Goal: Check status: Check status

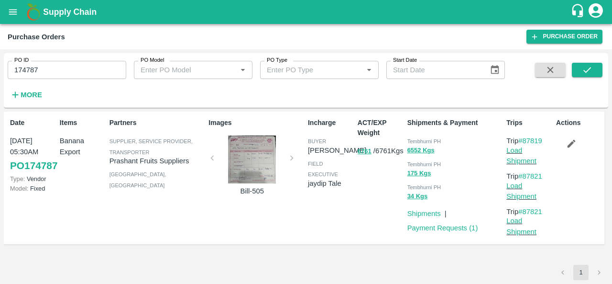
click at [44, 69] on input "174787" at bounding box center [67, 70] width 119 height 18
click at [584, 73] on icon "submit" at bounding box center [587, 70] width 11 height 11
click at [416, 142] on span "Tembhurni PH" at bounding box center [424, 141] width 34 height 6
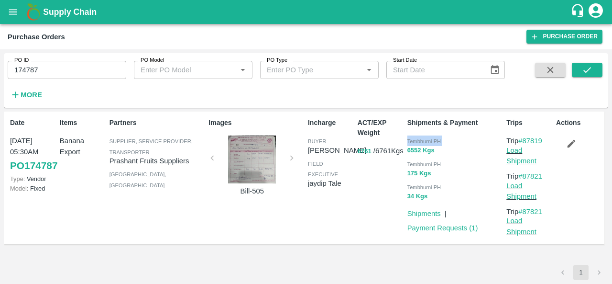
click at [416, 142] on span "Tembhurni PH" at bounding box center [424, 141] width 34 height 6
copy div "Tembhurni PH 6552 Kgs"
click at [37, 69] on input "174787" at bounding box center [67, 70] width 119 height 18
paste input "text"
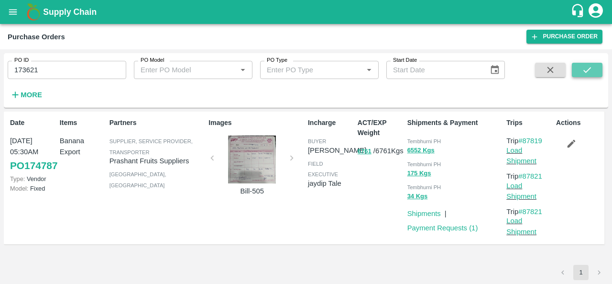
click at [585, 68] on icon "submit" at bounding box center [587, 70] width 11 height 11
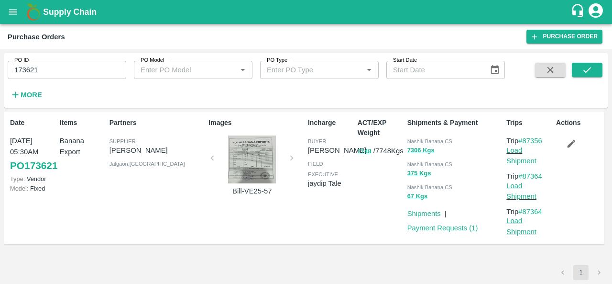
click at [261, 168] on div at bounding box center [252, 159] width 72 height 48
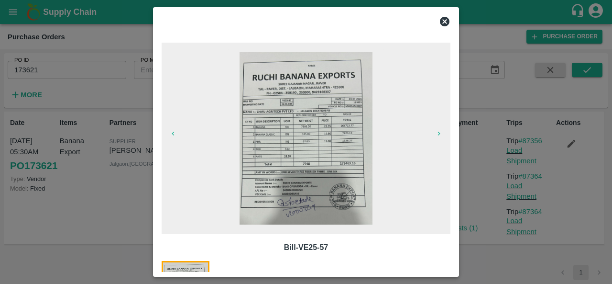
click at [444, 22] on icon at bounding box center [445, 22] width 10 height 10
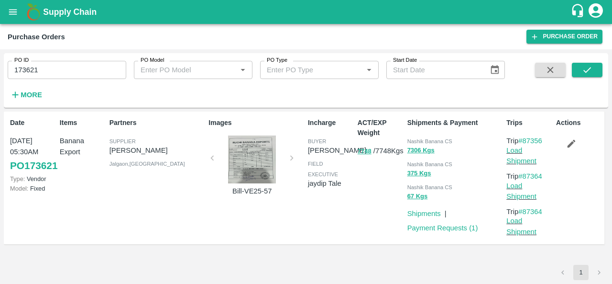
click at [418, 138] on span "Nashik Banana CS" at bounding box center [429, 141] width 45 height 6
copy div "Nashik Banana CS 7306 Kgs"
click at [46, 71] on input "173621" at bounding box center [67, 70] width 119 height 18
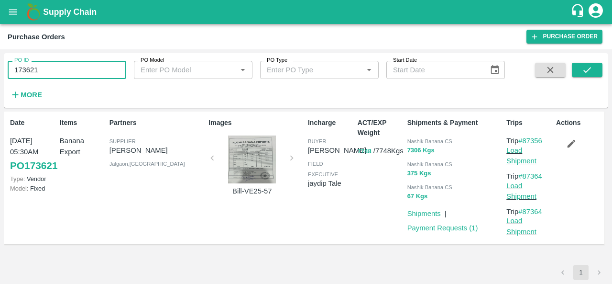
click at [46, 71] on input "173621" at bounding box center [67, 70] width 119 height 18
paste input "text"
click at [585, 72] on icon "submit" at bounding box center [587, 70] width 11 height 11
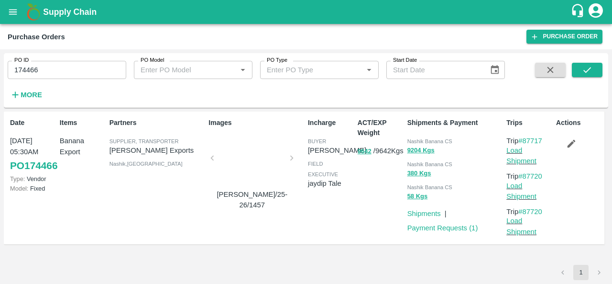
click at [357, 221] on div "ACT/EXP Weight 9642 / 9642 Kgs" at bounding box center [379, 178] width 50 height 128
click at [416, 137] on div "Nashik Banana CS" at bounding box center [455, 140] width 96 height 11
copy div "Nashik Banana CS 9204 Kgs"
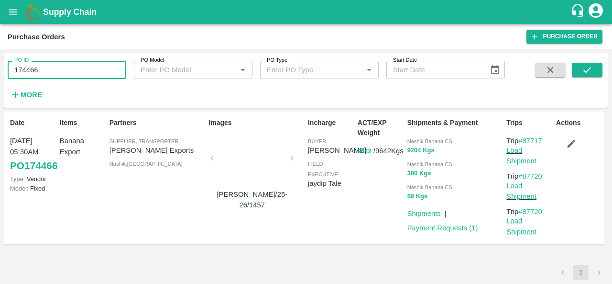
click at [72, 74] on input "174466" at bounding box center [67, 70] width 119 height 18
paste input "text"
click at [582, 71] on icon "submit" at bounding box center [587, 70] width 11 height 11
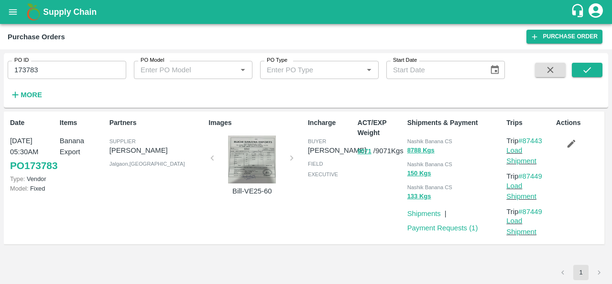
click at [237, 170] on div at bounding box center [252, 159] width 72 height 48
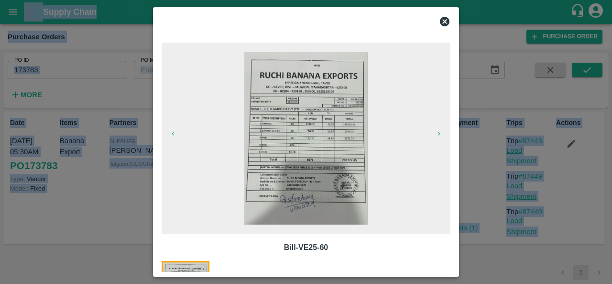
click at [237, 170] on span at bounding box center [306, 138] width 289 height 191
click at [319, 135] on img at bounding box center [306, 138] width 124 height 172
click at [445, 22] on icon at bounding box center [444, 21] width 11 height 11
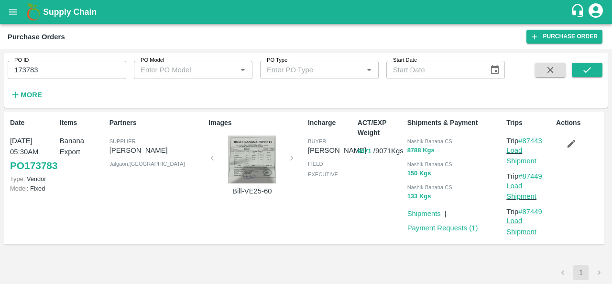
click at [382, 214] on div "ACT/EXP Weight 9071 / 9071 Kgs" at bounding box center [379, 178] width 50 height 128
click at [413, 141] on span "Nashik Banana CS" at bounding box center [429, 141] width 45 height 6
copy div "Nashik Banana CS 8788 Kgs"
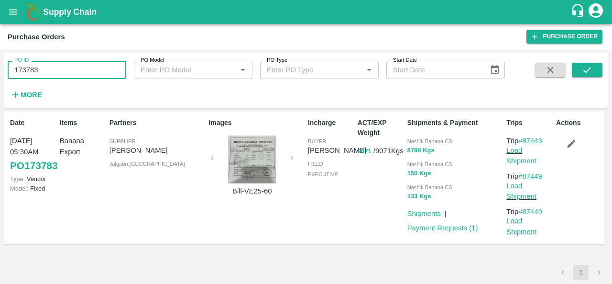
click at [24, 75] on input "173783" at bounding box center [67, 70] width 119 height 18
paste input "text"
click at [587, 73] on icon "submit" at bounding box center [587, 70] width 11 height 11
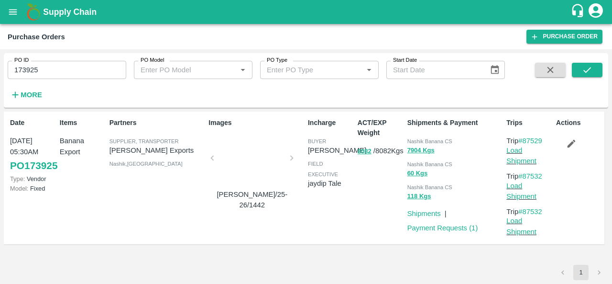
click at [415, 140] on span "Nashik Banana CS" at bounding box center [429, 141] width 45 height 6
copy div "Nashik Banana CS 7904 Kgs"
click at [27, 74] on input "173925" at bounding box center [67, 70] width 119 height 18
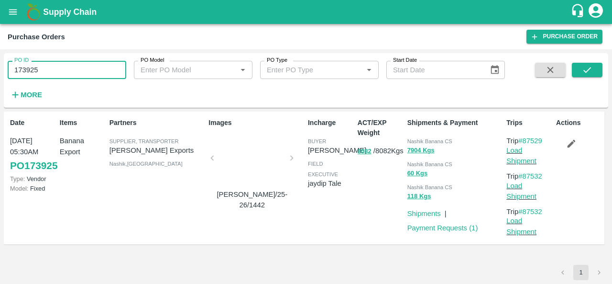
click at [27, 74] on input "173925" at bounding box center [67, 70] width 119 height 18
paste input "text"
click at [591, 68] on icon "submit" at bounding box center [587, 70] width 11 height 11
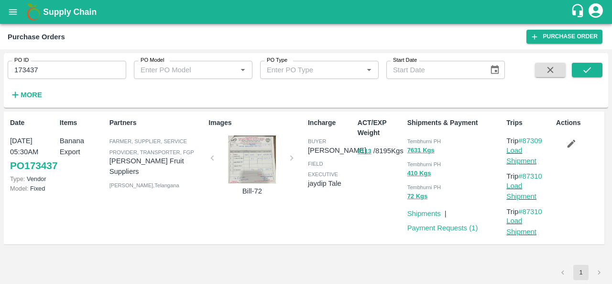
click at [251, 149] on div at bounding box center [252, 159] width 72 height 48
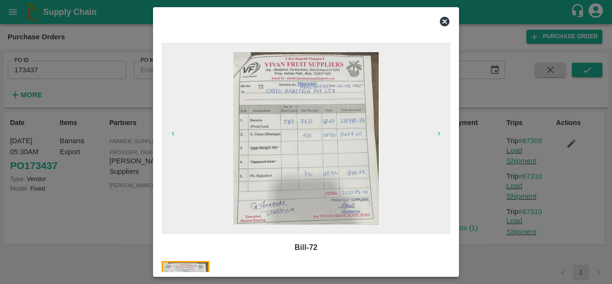
click at [446, 23] on icon at bounding box center [445, 22] width 10 height 10
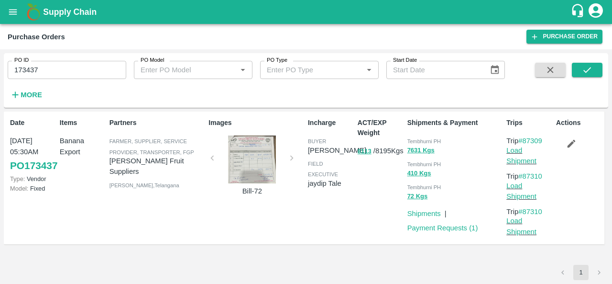
click at [367, 212] on div "ACT/EXP Weight 8113 / 8195 Kgs" at bounding box center [379, 178] width 50 height 128
click at [418, 143] on span "Tembhurni PH" at bounding box center [424, 141] width 34 height 6
copy div "Tembhurni PH 7631 Kgs"
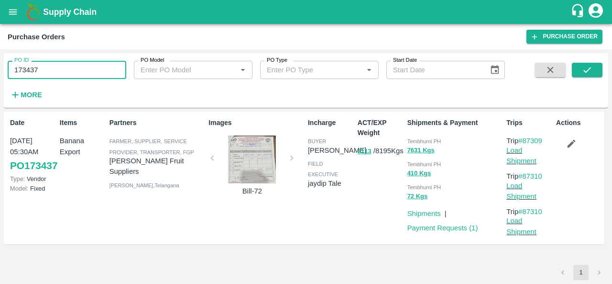
click at [33, 73] on input "173437" at bounding box center [67, 70] width 119 height 18
paste input "text"
click at [584, 68] on icon "submit" at bounding box center [587, 70] width 11 height 11
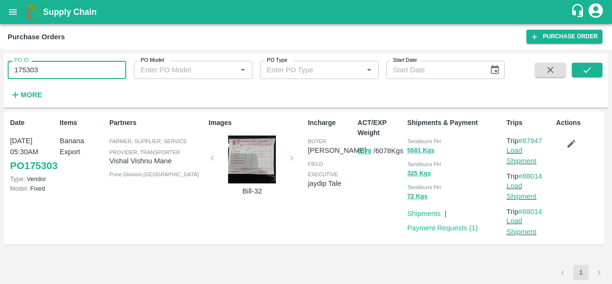
click at [59, 68] on input "175303" at bounding box center [67, 70] width 119 height 18
paste input "text"
click at [589, 67] on icon "submit" at bounding box center [587, 70] width 11 height 11
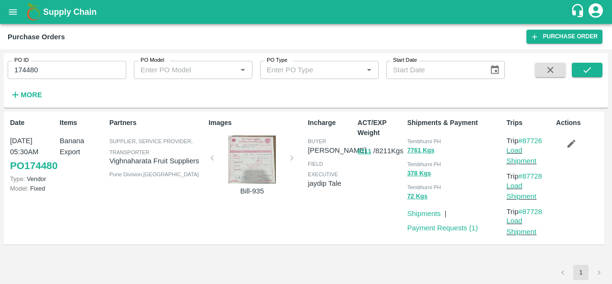
click at [415, 140] on span "Tembhurni PH" at bounding box center [424, 141] width 34 height 6
copy div "Tembhurni PH 7761 Kgs"
click at [54, 69] on input "174480" at bounding box center [67, 70] width 119 height 18
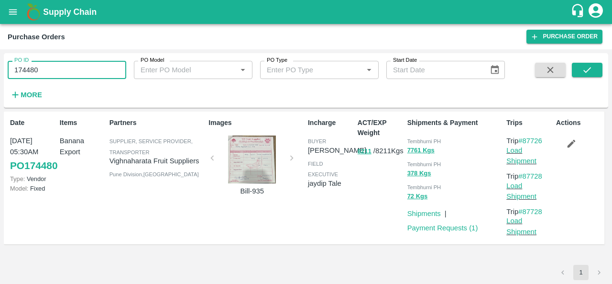
click at [54, 69] on input "174480" at bounding box center [67, 70] width 119 height 18
paste input "text"
click at [589, 68] on icon "submit" at bounding box center [587, 70] width 8 height 6
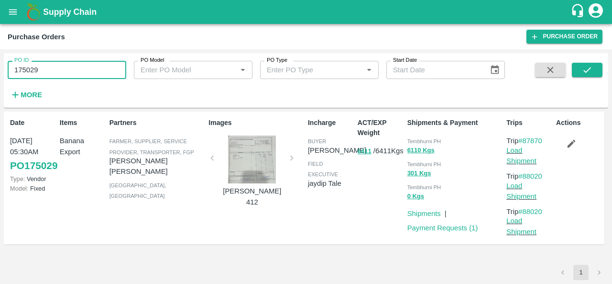
click at [70, 72] on input "175029" at bounding box center [67, 70] width 119 height 18
click at [584, 73] on icon "submit" at bounding box center [587, 70] width 11 height 11
click at [250, 167] on div at bounding box center [252, 159] width 72 height 48
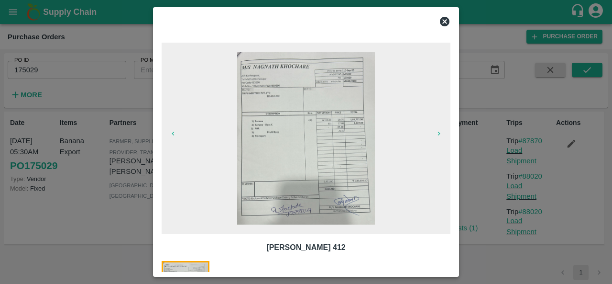
click at [446, 20] on icon at bounding box center [444, 21] width 11 height 11
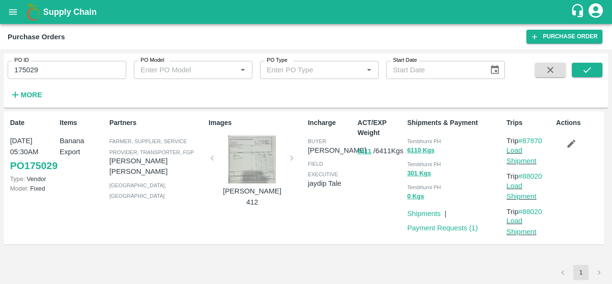
click at [419, 138] on div "Tembhurni PH" at bounding box center [455, 140] width 96 height 11
copy div "Tembhurni PH 6110 Kgs"
click at [54, 76] on input "175029" at bounding box center [67, 70] width 119 height 18
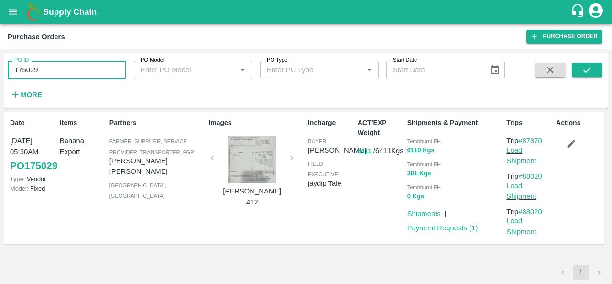
click at [54, 76] on input "175029" at bounding box center [67, 70] width 119 height 18
paste input "text"
click at [594, 69] on button "submit" at bounding box center [587, 70] width 31 height 14
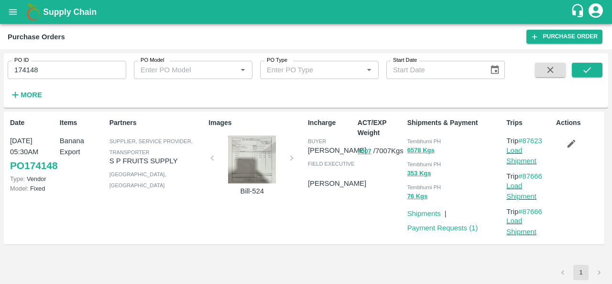
click at [371, 204] on div "ACT/EXP Weight 7007 / 7007 Kgs" at bounding box center [379, 178] width 50 height 128
click at [424, 139] on span "Tembhurni PH" at bounding box center [424, 141] width 34 height 6
copy div "Tembhurni PH 6578 Kgs"
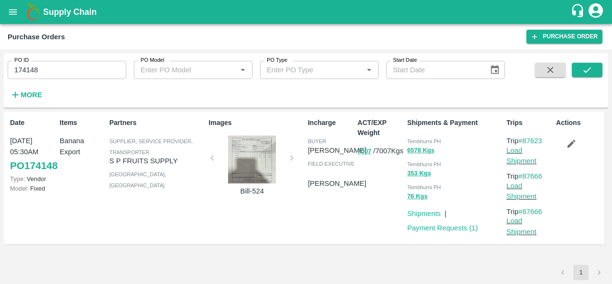
click at [40, 64] on input "174148" at bounding box center [67, 70] width 119 height 18
paste input "text"
click at [588, 69] on icon "submit" at bounding box center [587, 70] width 11 height 11
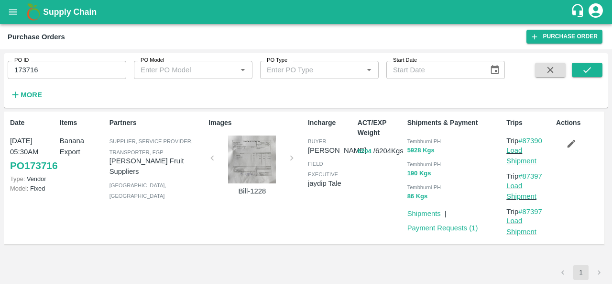
click at [372, 226] on div "ACT/EXP Weight 6204 / 6204 Kgs" at bounding box center [379, 178] width 50 height 128
click at [417, 140] on span "Tembhurni PH" at bounding box center [424, 141] width 34 height 6
copy div "Tembhurni PH 5928 Kgs"
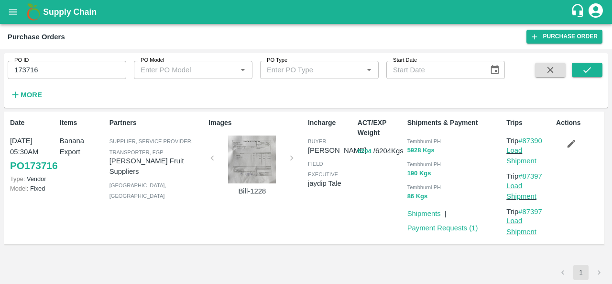
click at [37, 74] on input "173716" at bounding box center [67, 70] width 119 height 18
paste input "text"
type input "173782"
click at [590, 67] on icon "submit" at bounding box center [587, 70] width 11 height 11
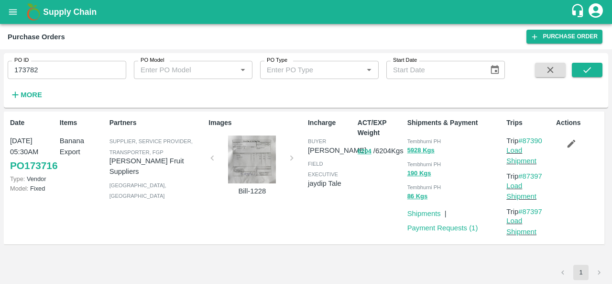
click at [336, 240] on div "Incharge buyer Ajit Otari field executive jaydip Tale" at bounding box center [329, 178] width 50 height 128
click at [582, 70] on icon "submit" at bounding box center [587, 70] width 11 height 11
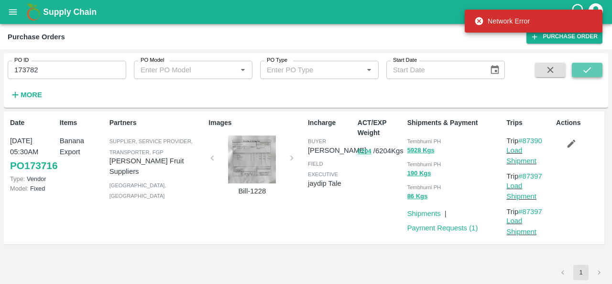
click at [582, 70] on icon "submit" at bounding box center [587, 70] width 11 height 11
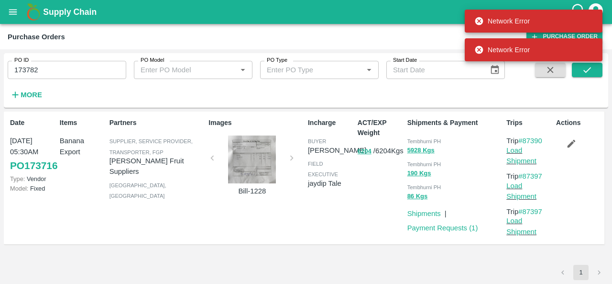
click at [358, 270] on div "1" at bounding box center [306, 271] width 604 height 15
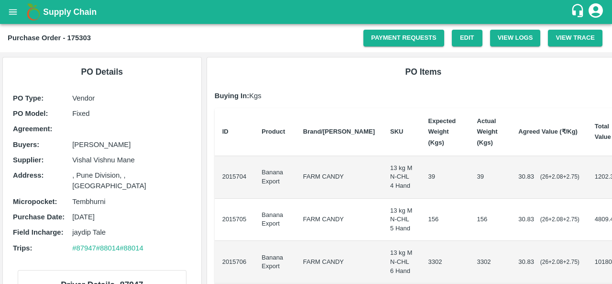
click at [140, 148] on p "[PERSON_NAME]" at bounding box center [131, 144] width 119 height 11
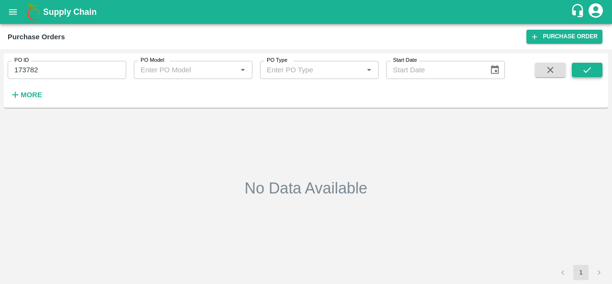
click at [580, 68] on button "submit" at bounding box center [587, 70] width 31 height 14
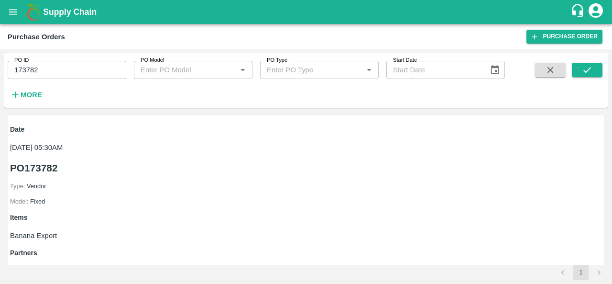
copy div "Tembhurni PH 611 Kgs"
click at [63, 73] on input "173782" at bounding box center [67, 70] width 119 height 18
paste input "text"
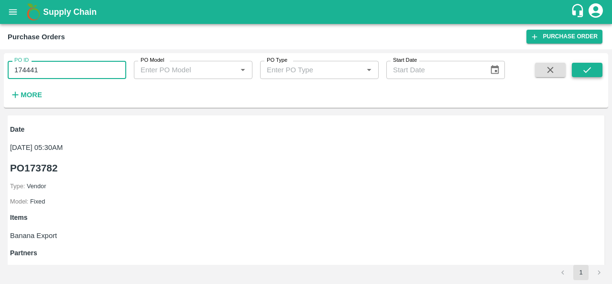
type input "174441"
click at [584, 72] on icon "submit" at bounding box center [587, 70] width 11 height 11
